Goal: Task Accomplishment & Management: Use online tool/utility

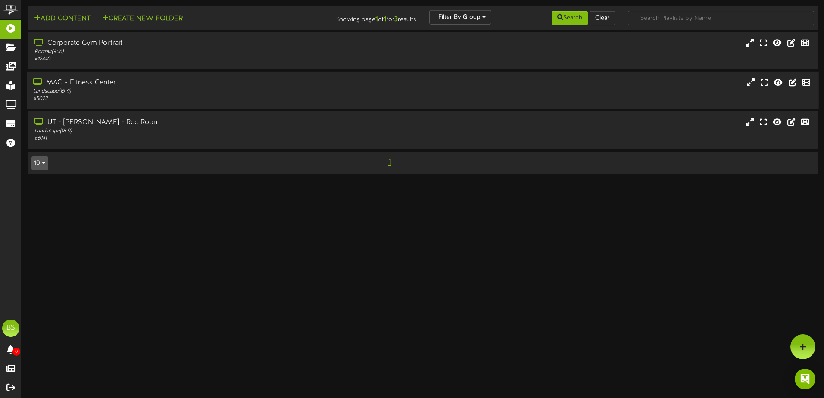
click at [208, 90] on div "Landscape ( 16:9 )" at bounding box center [191, 91] width 317 height 7
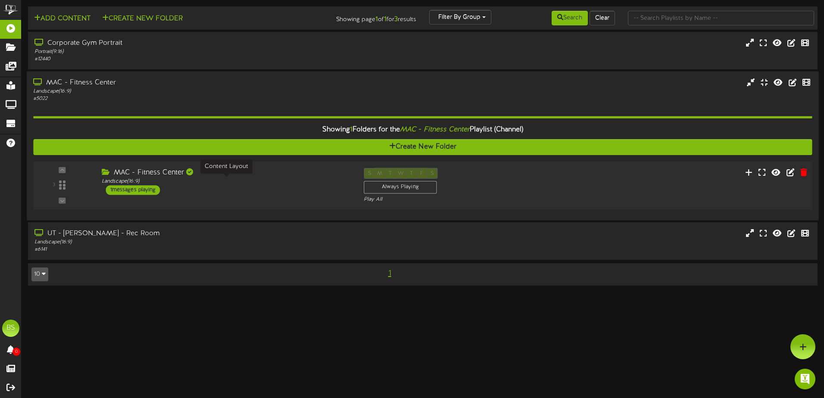
click at [299, 185] on div "Landscape ( 16:9 )" at bounding box center [226, 181] width 249 height 7
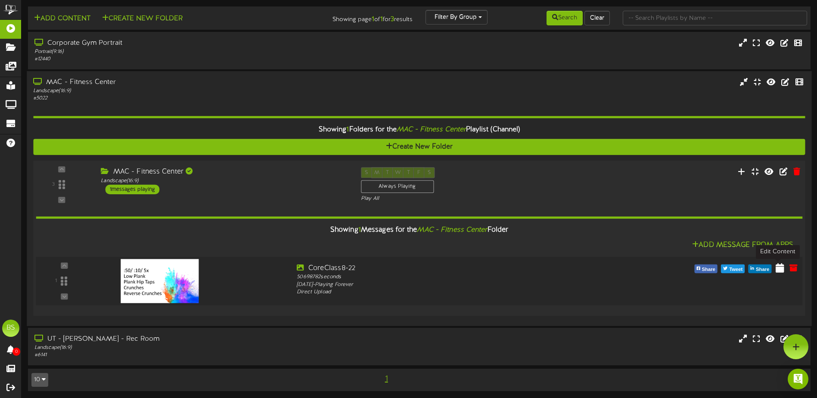
click at [782, 270] on icon at bounding box center [780, 267] width 9 height 9
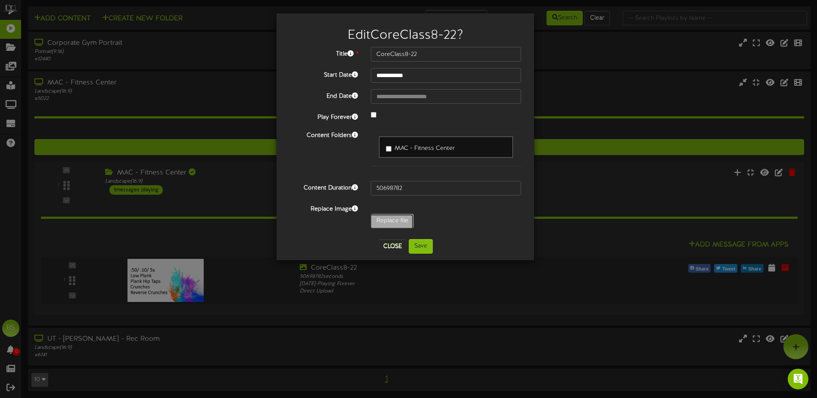
type input "**********"
type input "HIIT10-26"
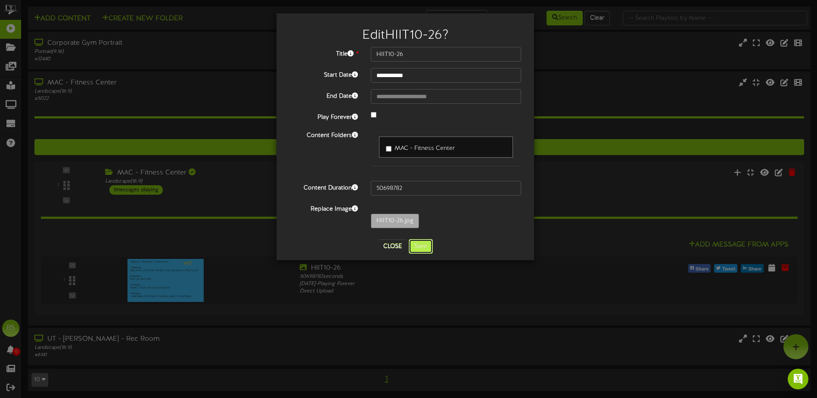
click at [423, 245] on button "Save" at bounding box center [421, 246] width 24 height 15
